Goal: Complete application form: Complete application form

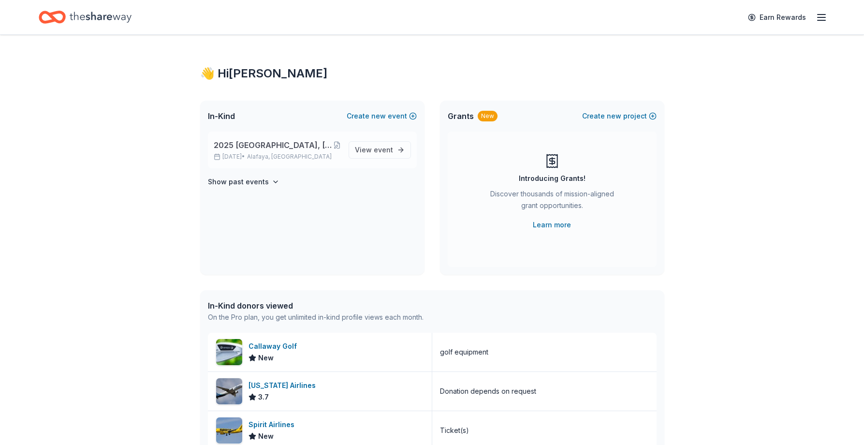
click at [304, 144] on span "2025 [GEOGRAPHIC_DATA], [GEOGRAPHIC_DATA] 449th Bomb Group WWII Reunion" at bounding box center [273, 145] width 119 height 12
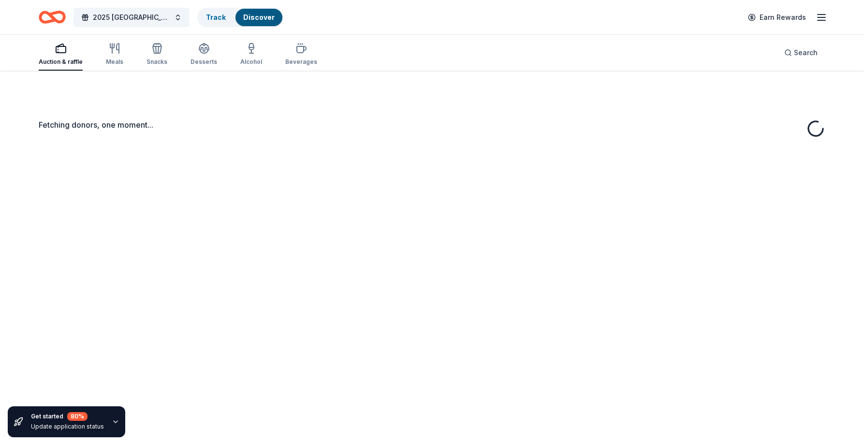
click at [385, 150] on div "Fetching donors, one moment..." at bounding box center [432, 293] width 864 height 445
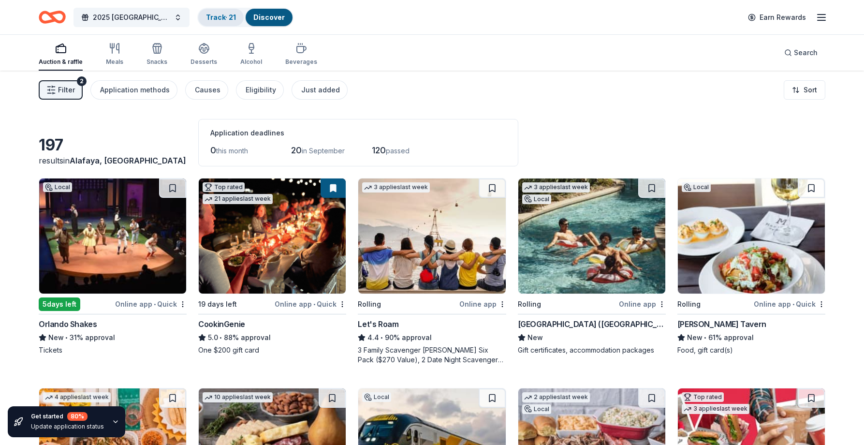
click at [223, 15] on link "Track · 21" at bounding box center [221, 17] width 30 height 8
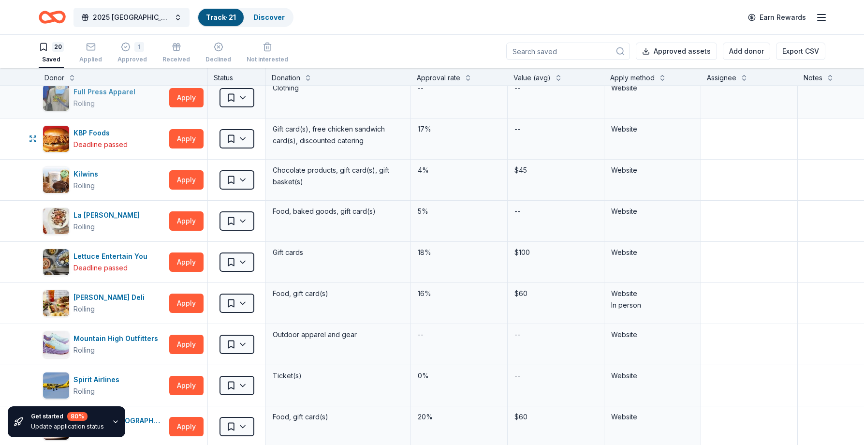
scroll to position [435, 0]
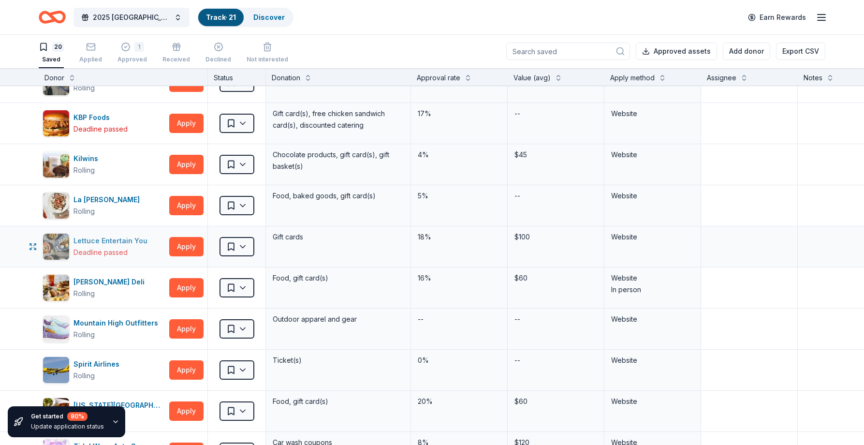
click at [72, 240] on div "Lettuce Entertain You Deadline passed" at bounding box center [104, 246] width 123 height 27
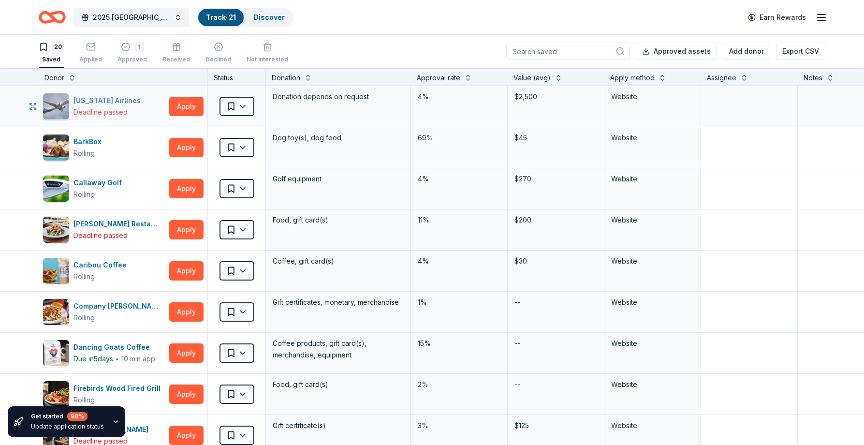
scroll to position [0, 0]
click at [69, 101] on div "button" at bounding box center [56, 106] width 27 height 27
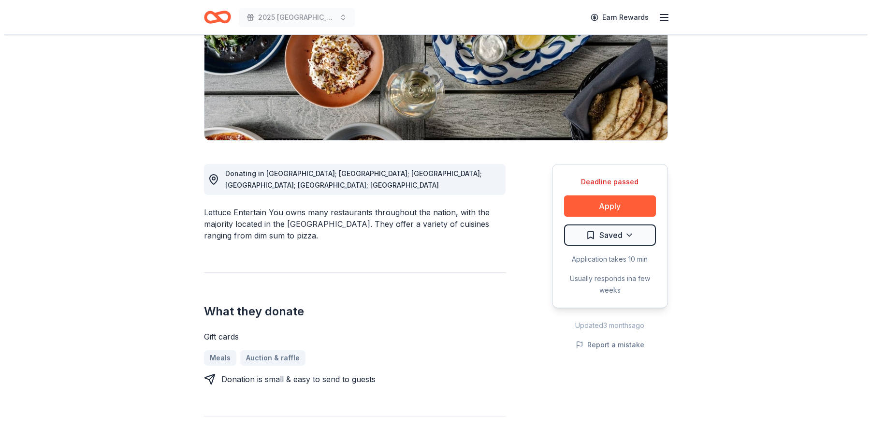
scroll to position [145, 0]
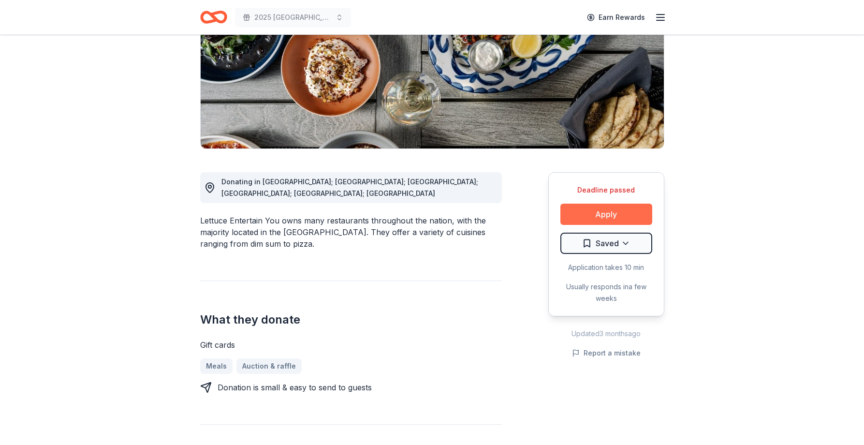
click at [604, 216] on button "Apply" at bounding box center [606, 213] width 92 height 21
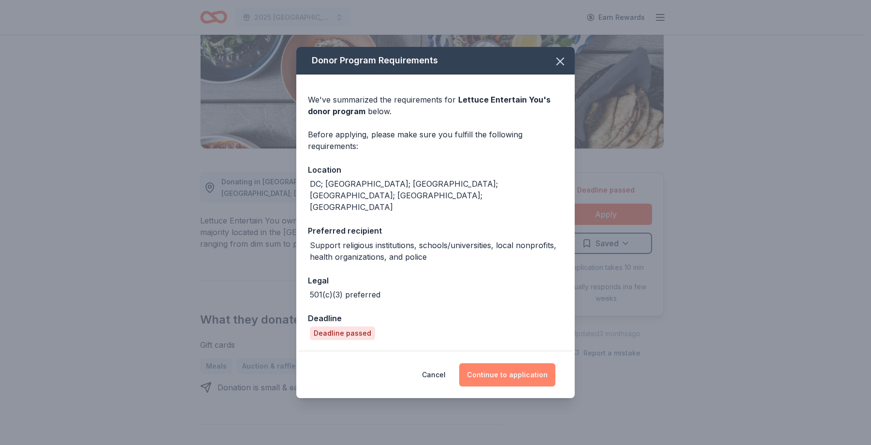
click at [514, 363] on button "Continue to application" at bounding box center [507, 374] width 96 height 23
drag, startPoint x: 514, startPoint y: 361, endPoint x: 534, endPoint y: 348, distance: 23.3
click at [514, 363] on button "Continue to application" at bounding box center [507, 374] width 96 height 23
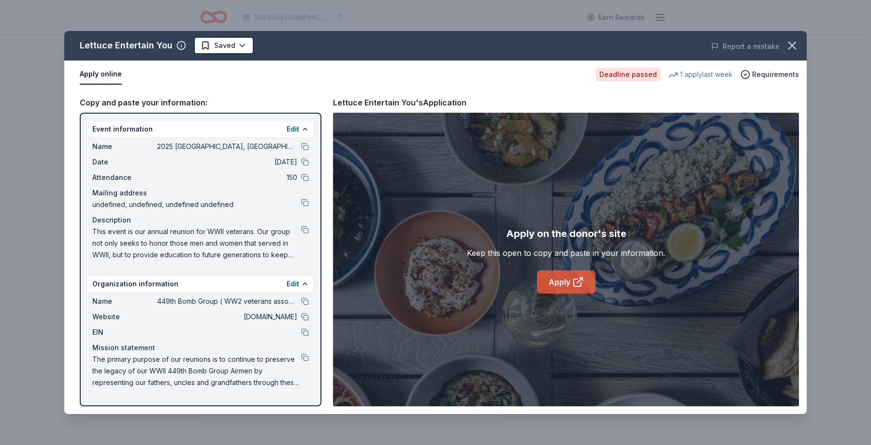
click at [571, 288] on link "Apply" at bounding box center [566, 281] width 58 height 23
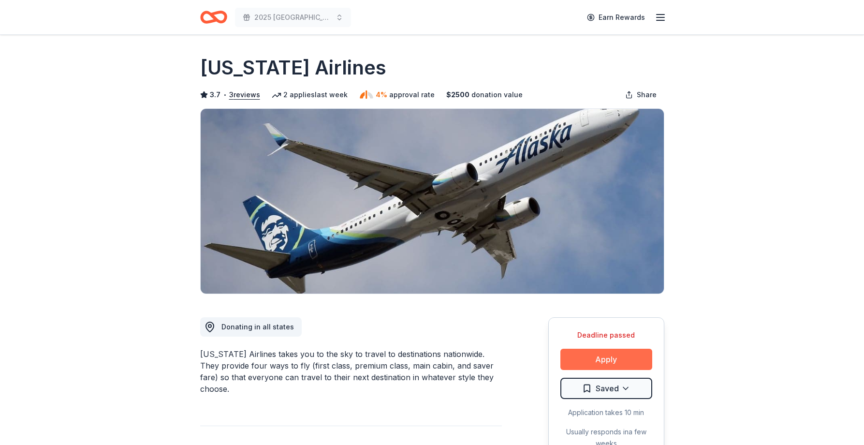
click at [594, 352] on button "Apply" at bounding box center [606, 359] width 92 height 21
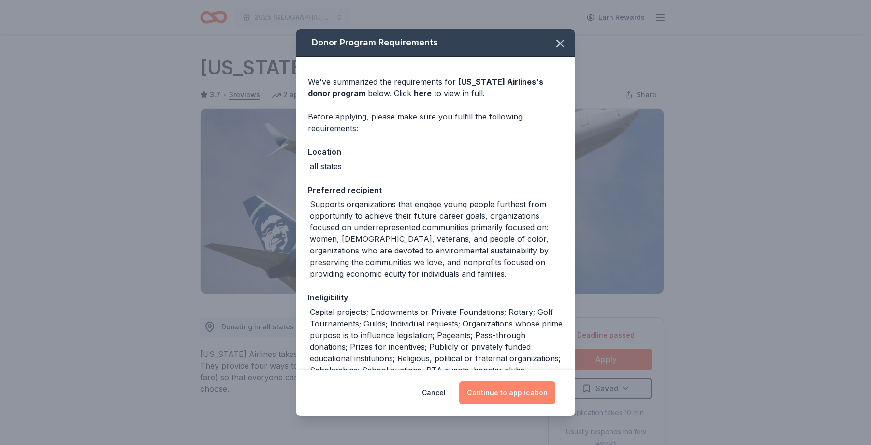
click at [501, 383] on button "Continue to application" at bounding box center [507, 392] width 96 height 23
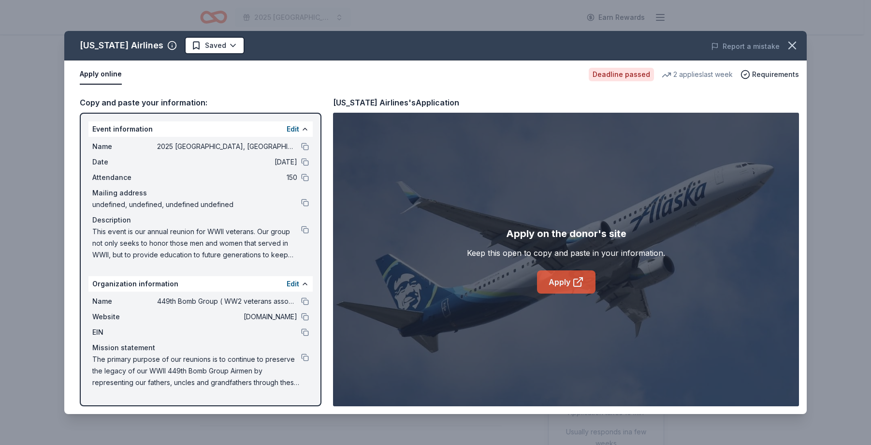
click at [565, 271] on link "Apply" at bounding box center [566, 281] width 58 height 23
